Goal: Transaction & Acquisition: Purchase product/service

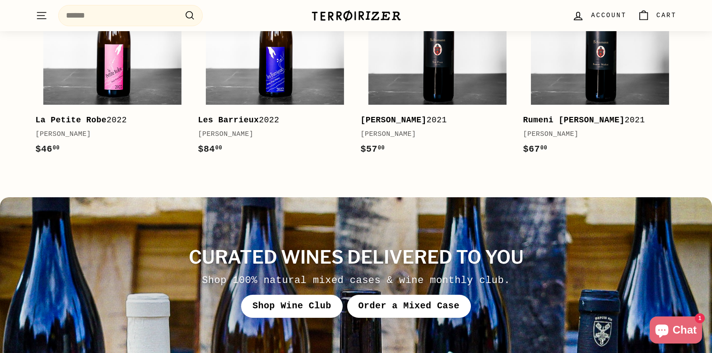
scroll to position [3252, 0]
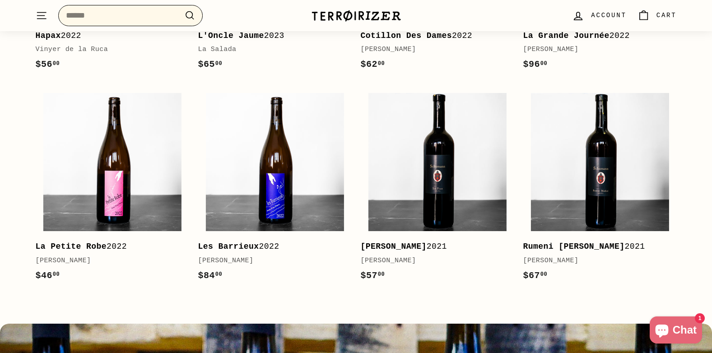
click at [174, 17] on input "Search" at bounding box center [130, 15] width 145 height 21
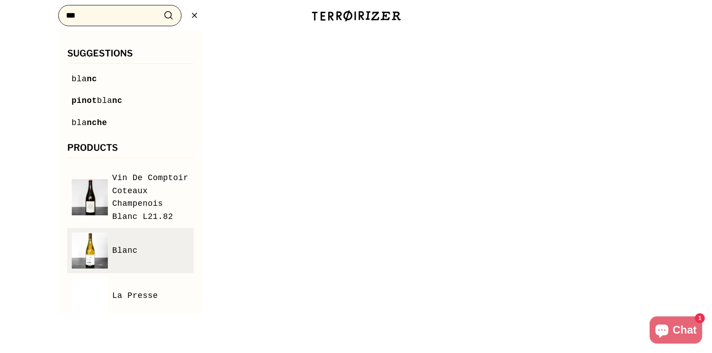
type input "***"
click at [113, 257] on span "Blanc" at bounding box center [124, 250] width 25 height 13
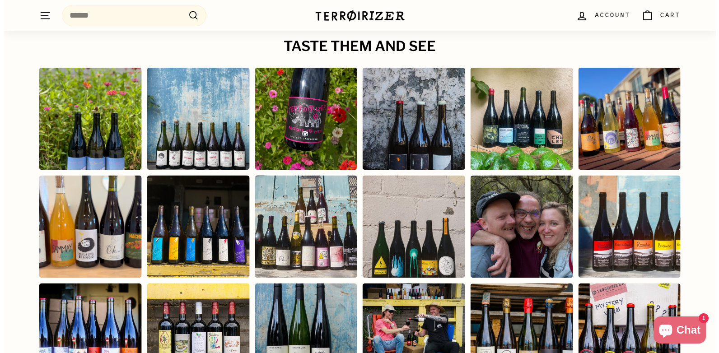
scroll to position [1626, 0]
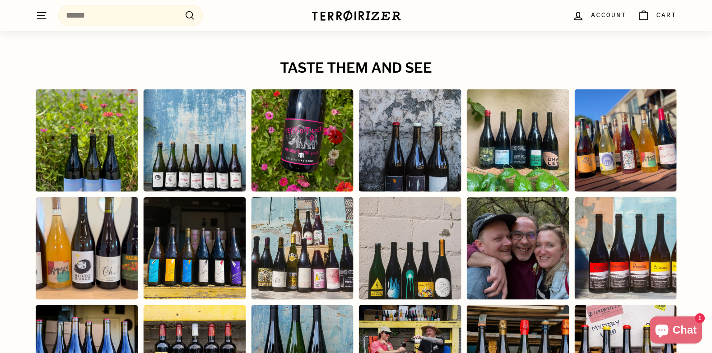
click at [648, 259] on div "Instagram post opens in a popup" at bounding box center [625, 248] width 103 height 103
